Goal: Task Accomplishment & Management: Use online tool/utility

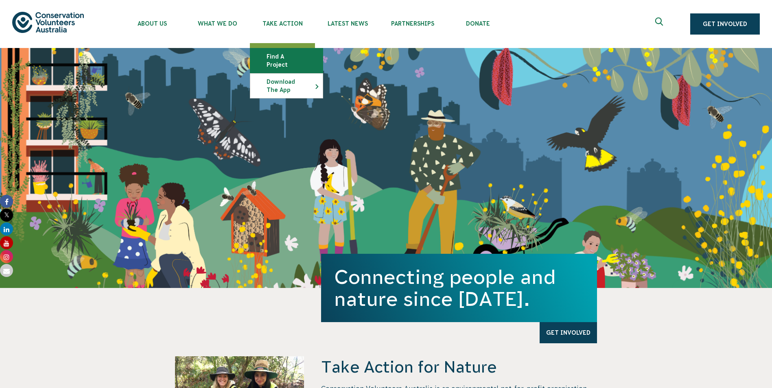
click at [294, 57] on link "Find a project" at bounding box center [286, 60] width 72 height 24
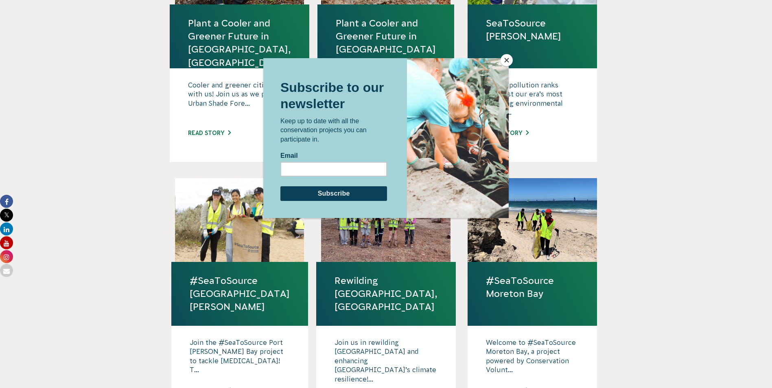
scroll to position [407, 0]
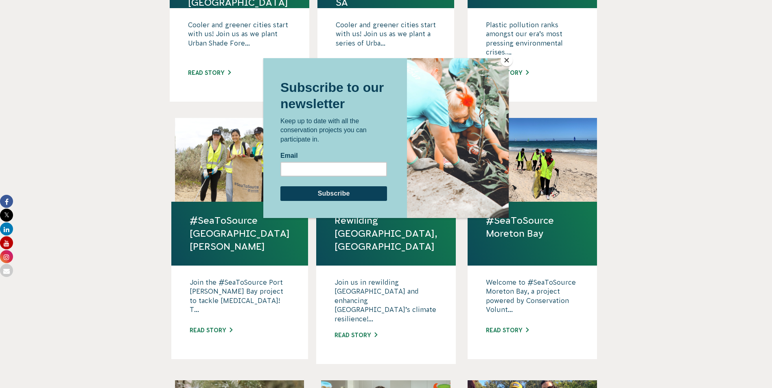
click at [508, 59] on button "Close" at bounding box center [507, 60] width 12 height 12
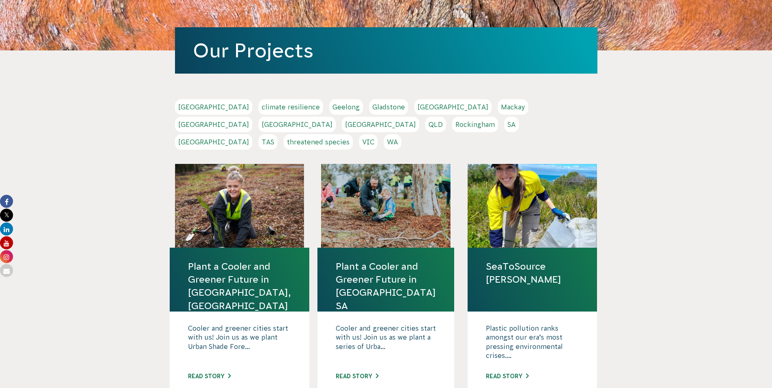
scroll to position [0, 0]
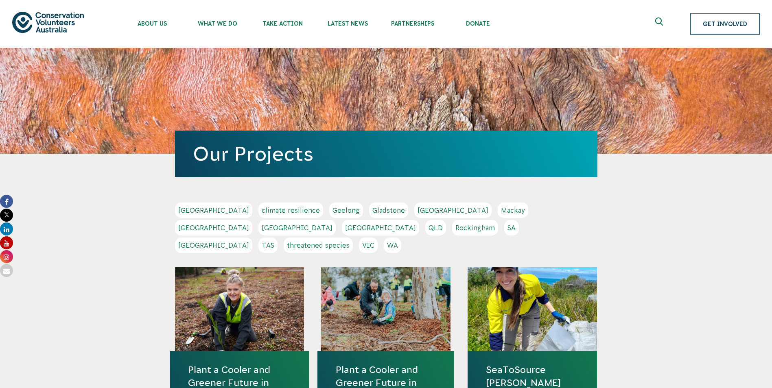
click at [729, 24] on link "Get Involved" at bounding box center [726, 23] width 70 height 21
